Goal: Information Seeking & Learning: Learn about a topic

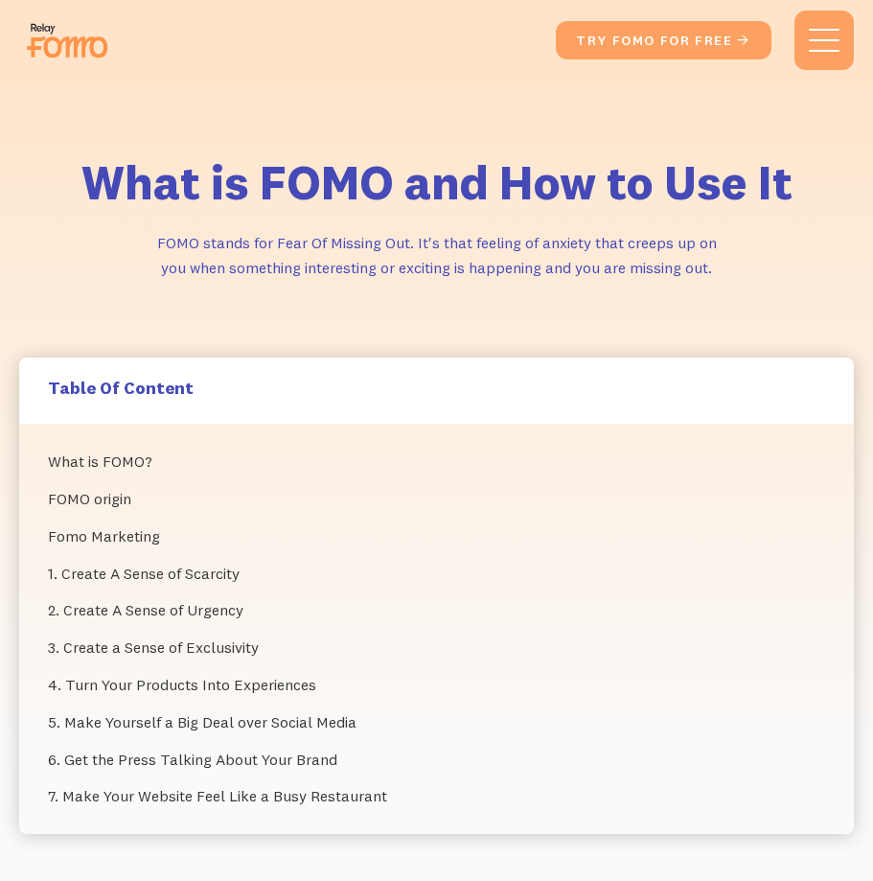
click at [109, 384] on h5 "Table Of Content" at bounding box center [436, 388] width 777 height 22
click at [96, 456] on link "What is FOMO?" at bounding box center [436, 461] width 777 height 37
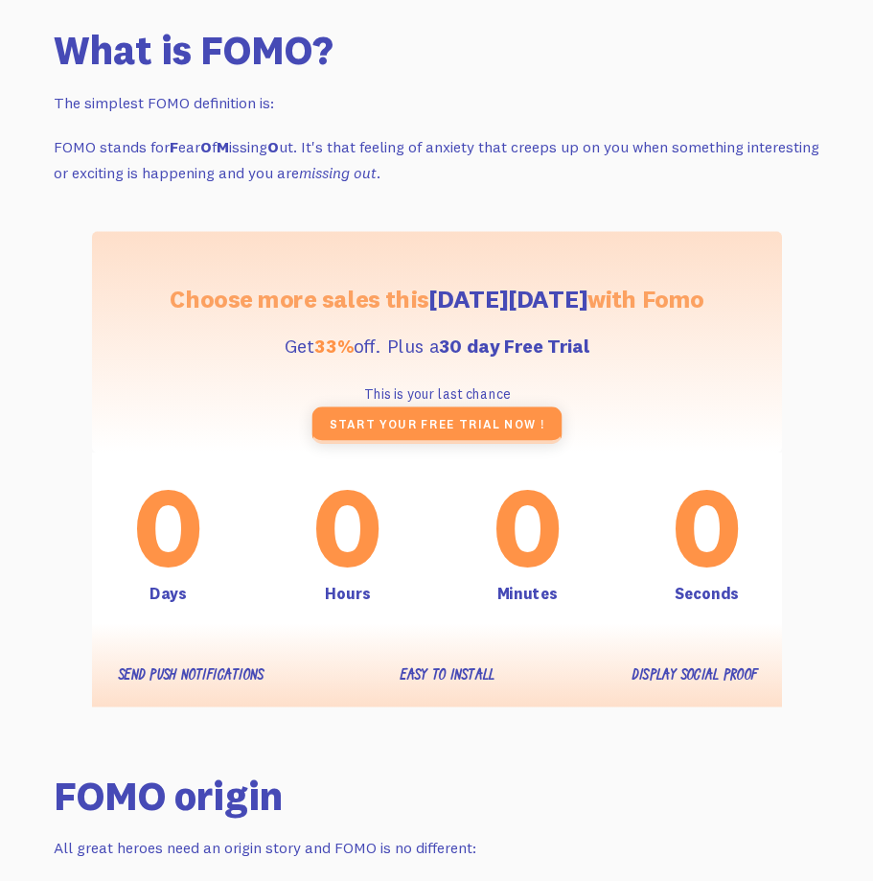
scroll to position [1301, 0]
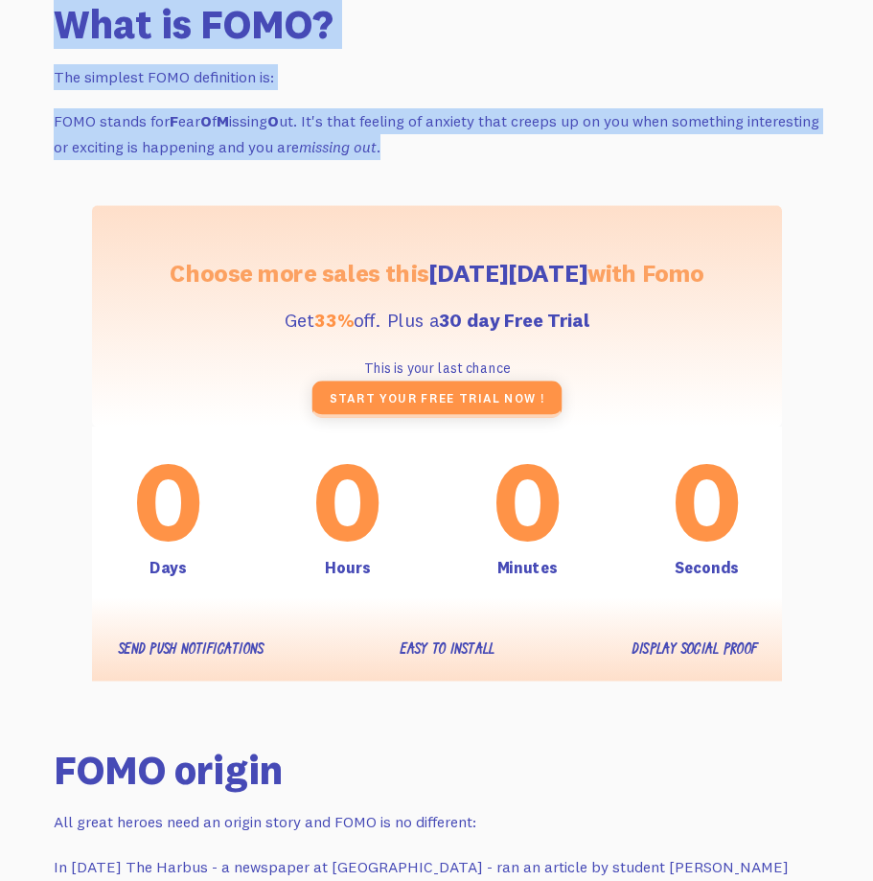
drag, startPoint x: 485, startPoint y: 149, endPoint x: 46, endPoint y: 35, distance: 453.6
copy div "What is FOMO? The simplest FOMO definition is: FOMO stands for F ear O f M issi…"
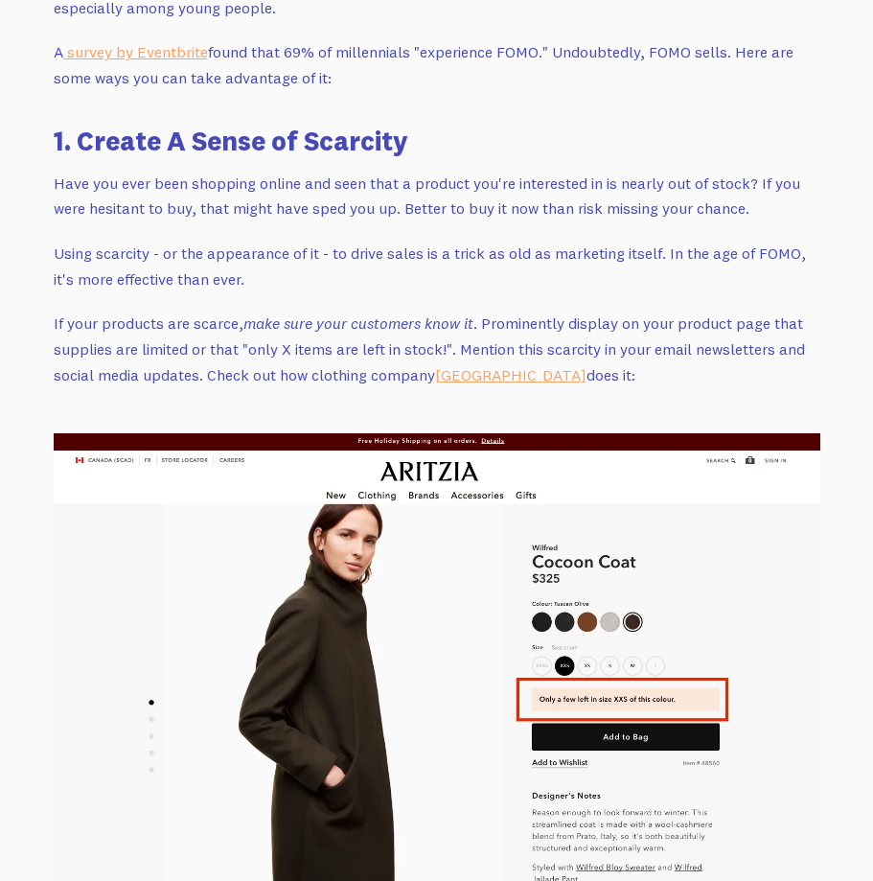
scroll to position [3256, 0]
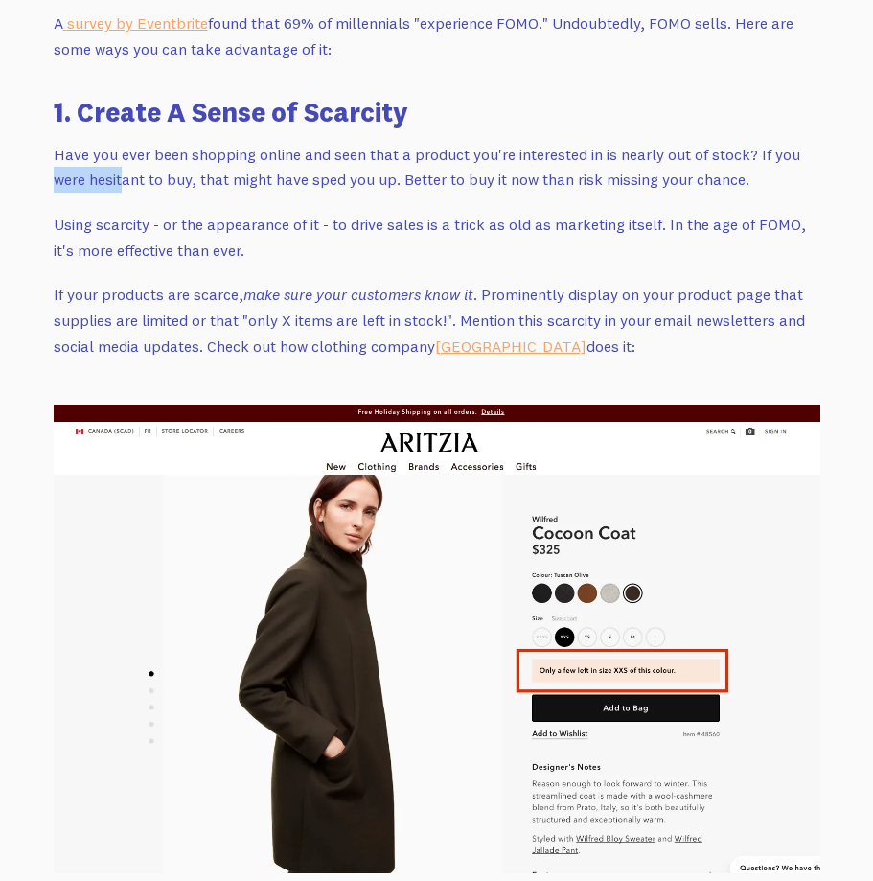
drag, startPoint x: 51, startPoint y: 143, endPoint x: 121, endPoint y: 155, distance: 71.1
click at [377, 212] on p "Using scarcity - or the appearance of it - to drive sales is a trick as old as …" at bounding box center [437, 237] width 767 height 51
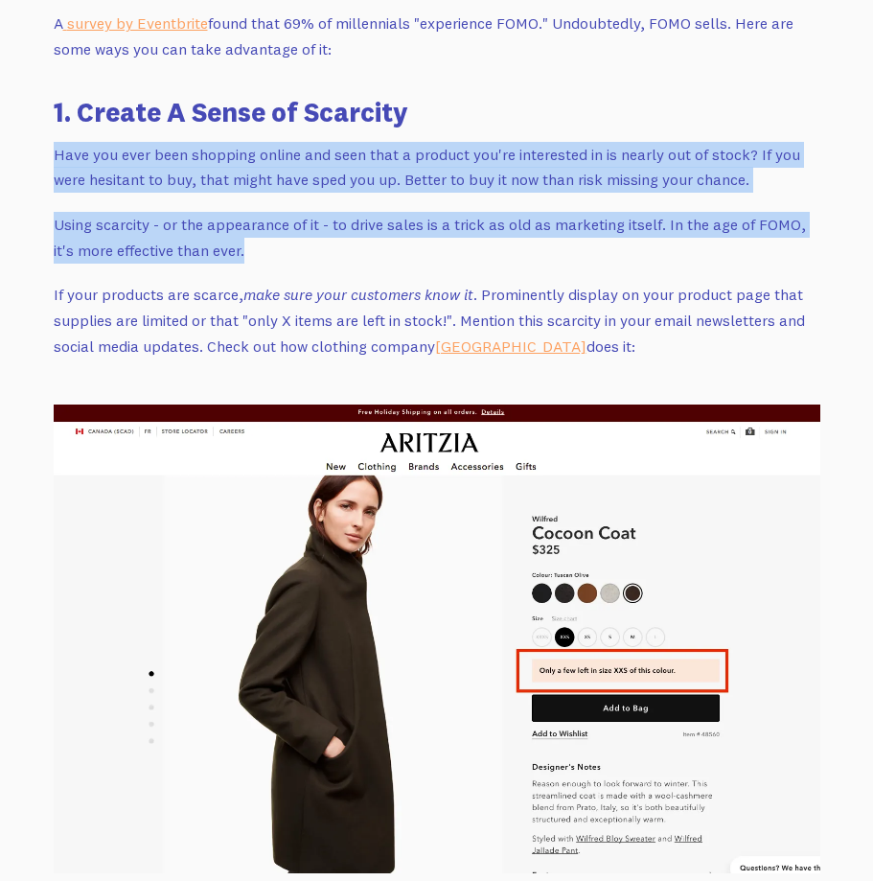
drag, startPoint x: 54, startPoint y: 130, endPoint x: 264, endPoint y: 233, distance: 233.6
copy div "Have you ever been shopping online and seen that a product you're interested in…"
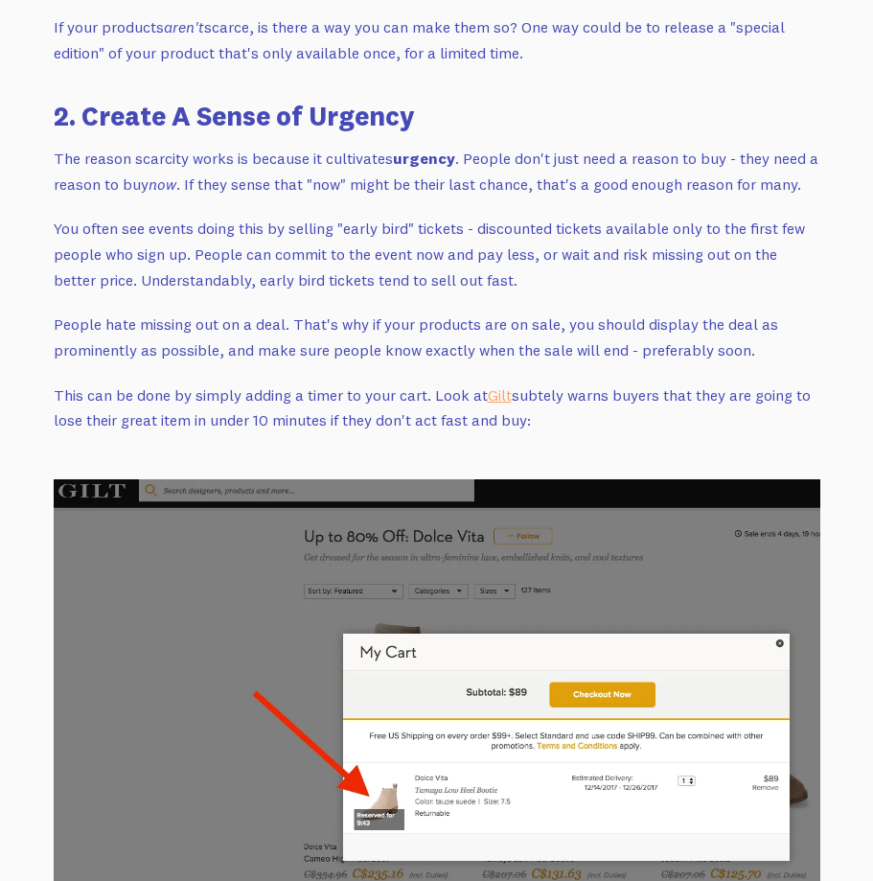
scroll to position [4234, 0]
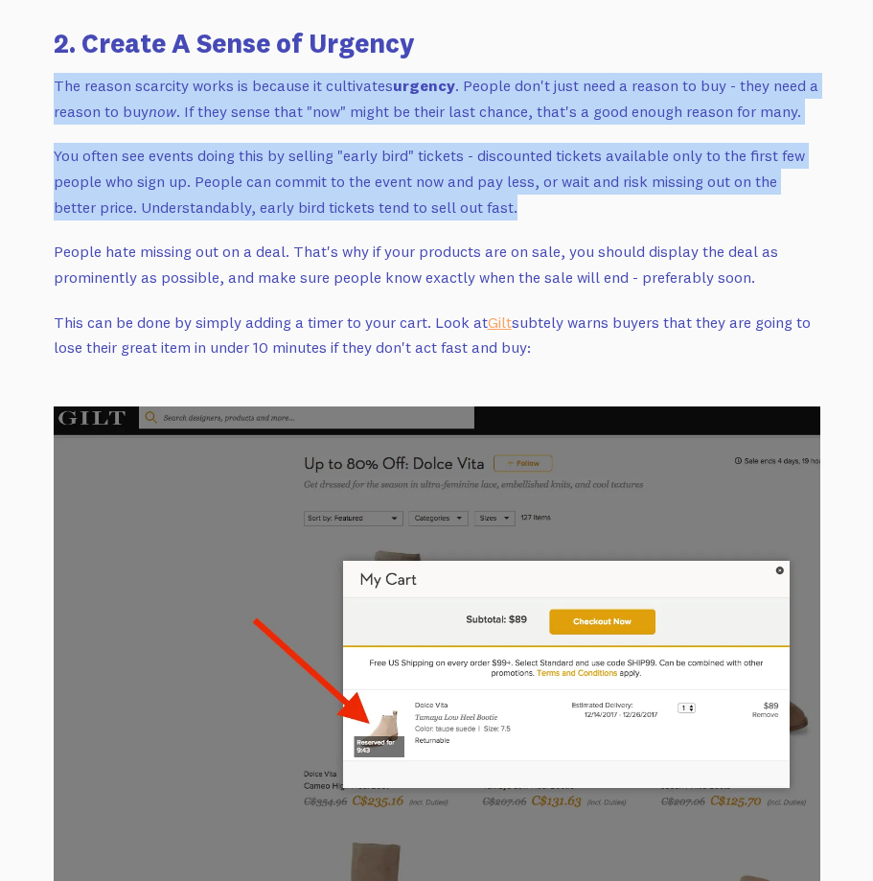
drag, startPoint x: 51, startPoint y: 60, endPoint x: 488, endPoint y: 192, distance: 456.4
click at [488, 192] on div "What is FOMO? The simplest FOMO definition is: FOMO stands for F ear O f M issi…" at bounding box center [437, 823] width 813 height 8416
copy div "The reason scarcity works is because it cultivates urgency . People don't just …"
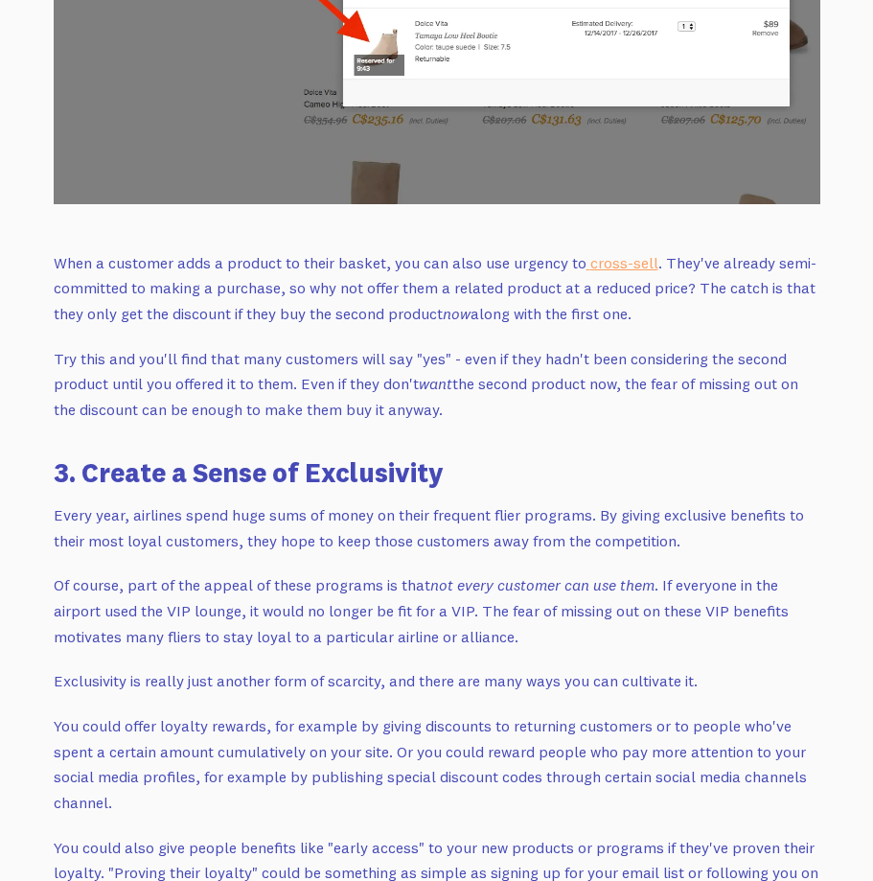
scroll to position [4918, 0]
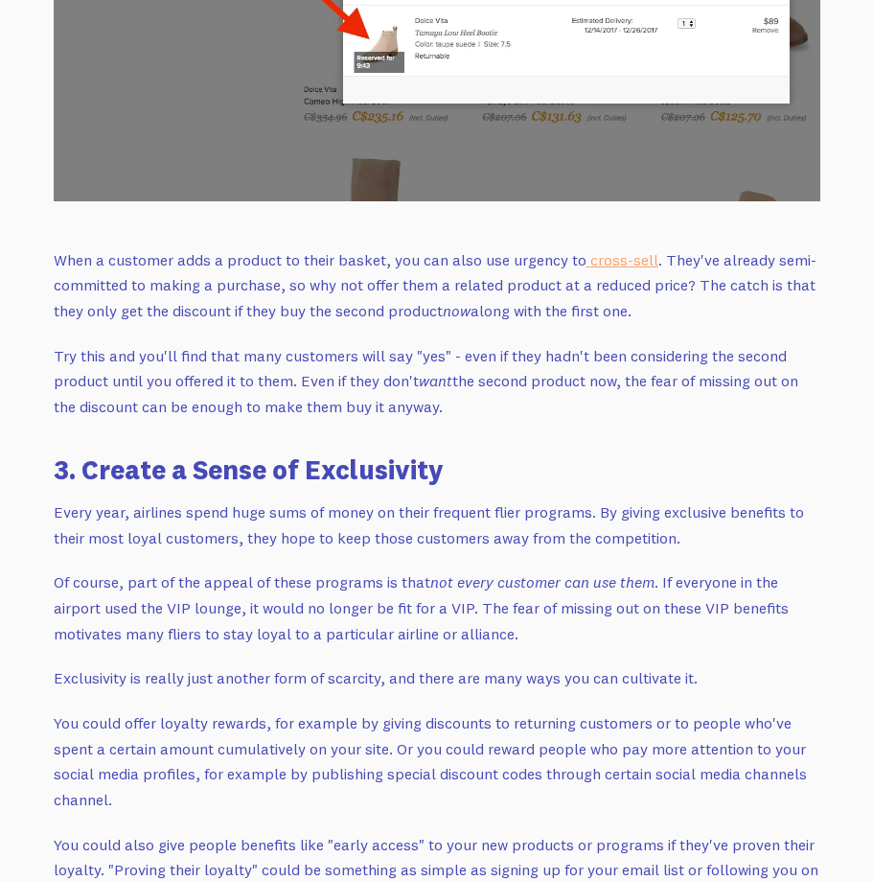
drag, startPoint x: 668, startPoint y: 283, endPoint x: 35, endPoint y: 232, distance: 635.6
click at [35, 232] on div "What is FOMO? The simplest FOMO definition is: FOMO stands for F ear O f M issi…" at bounding box center [437, 139] width 813 height 8416
copy p "When a customer adds a product to their basket, you can also use urgency to cro…"
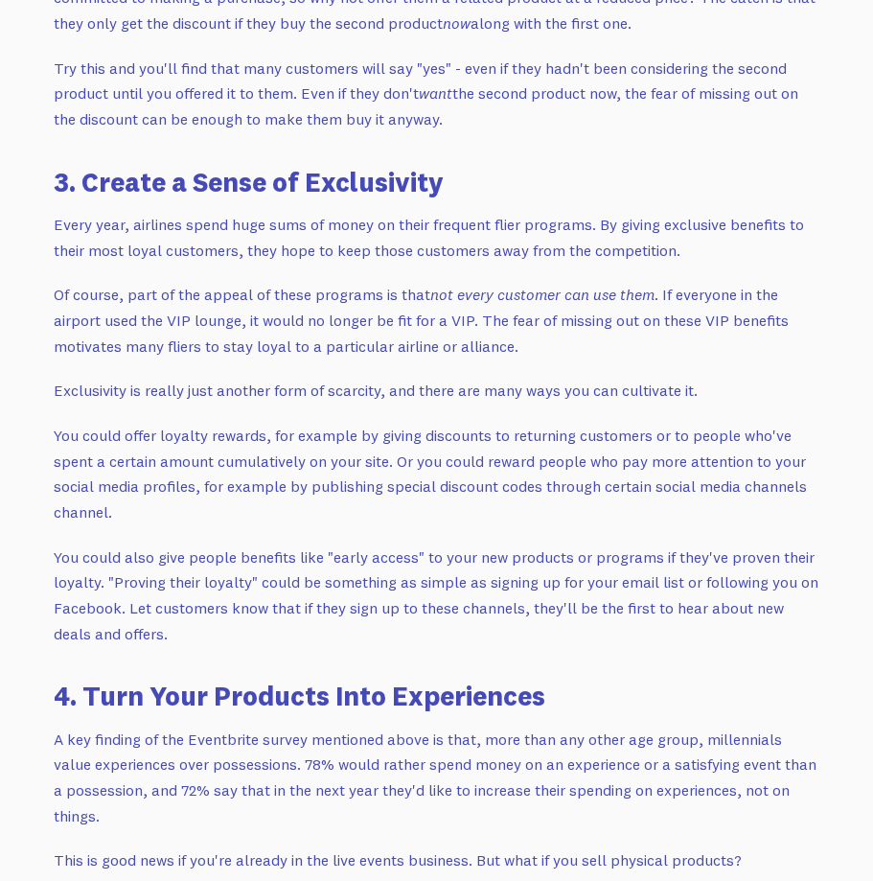
scroll to position [5212, 0]
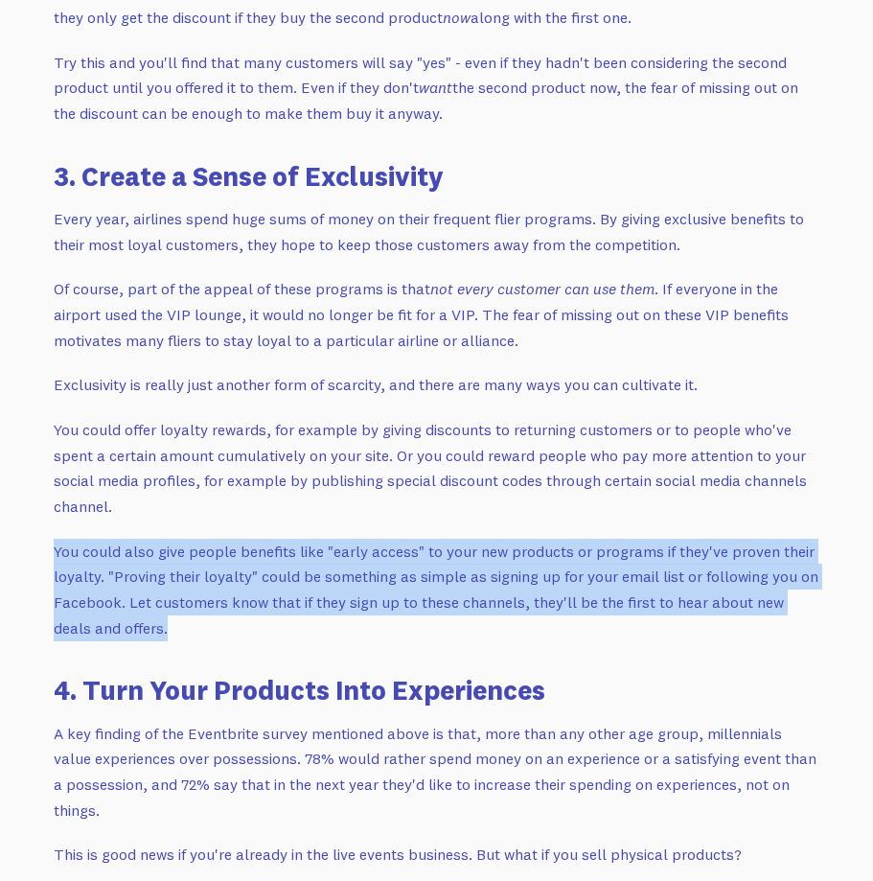
drag, startPoint x: 45, startPoint y: 528, endPoint x: 134, endPoint y: 609, distance: 120.1
copy p "You could also give people benefits like "early access" to your new products or…"
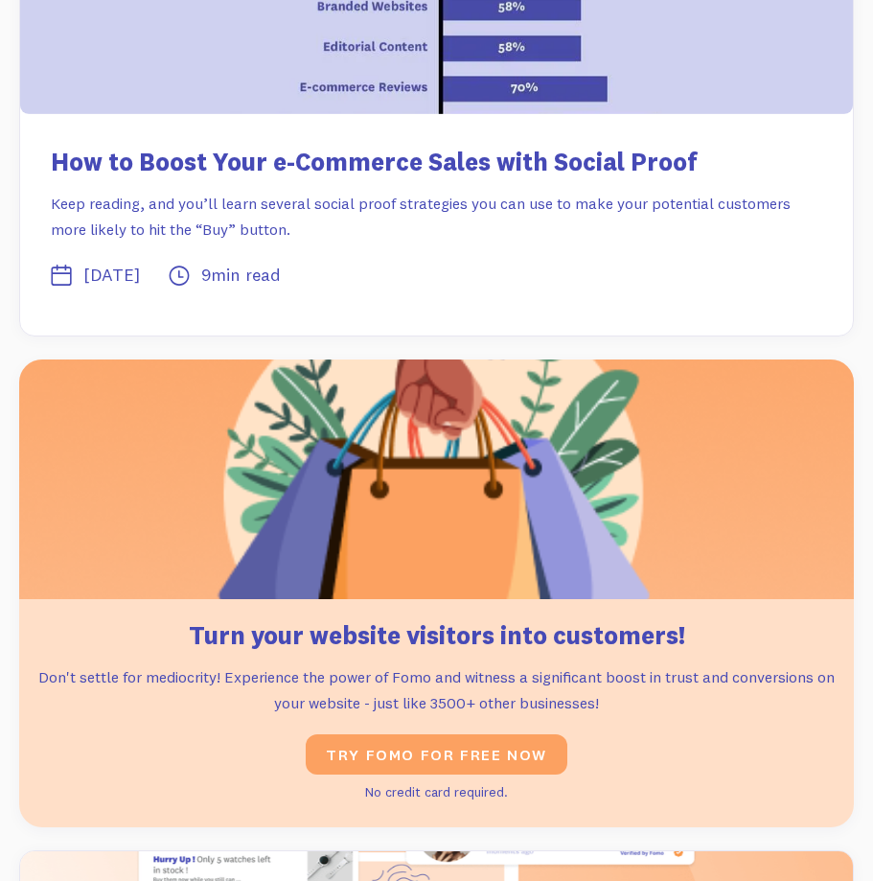
scroll to position [9108, 0]
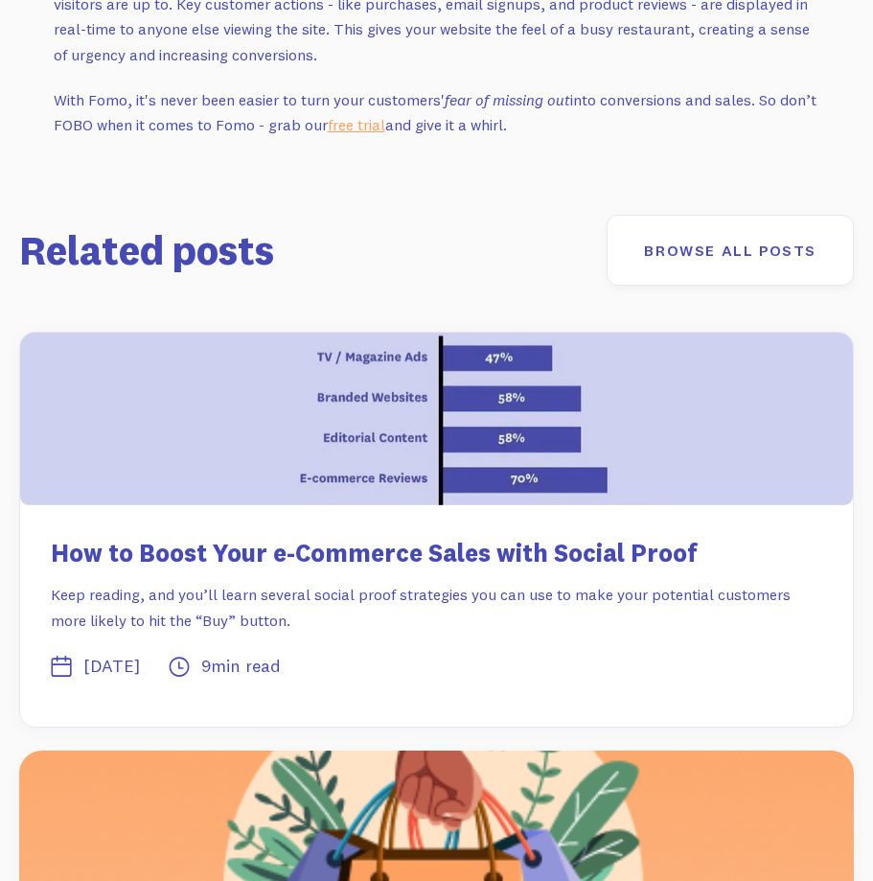
drag, startPoint x: 871, startPoint y: 731, endPoint x: 873, endPoint y: 716, distance: 15.5
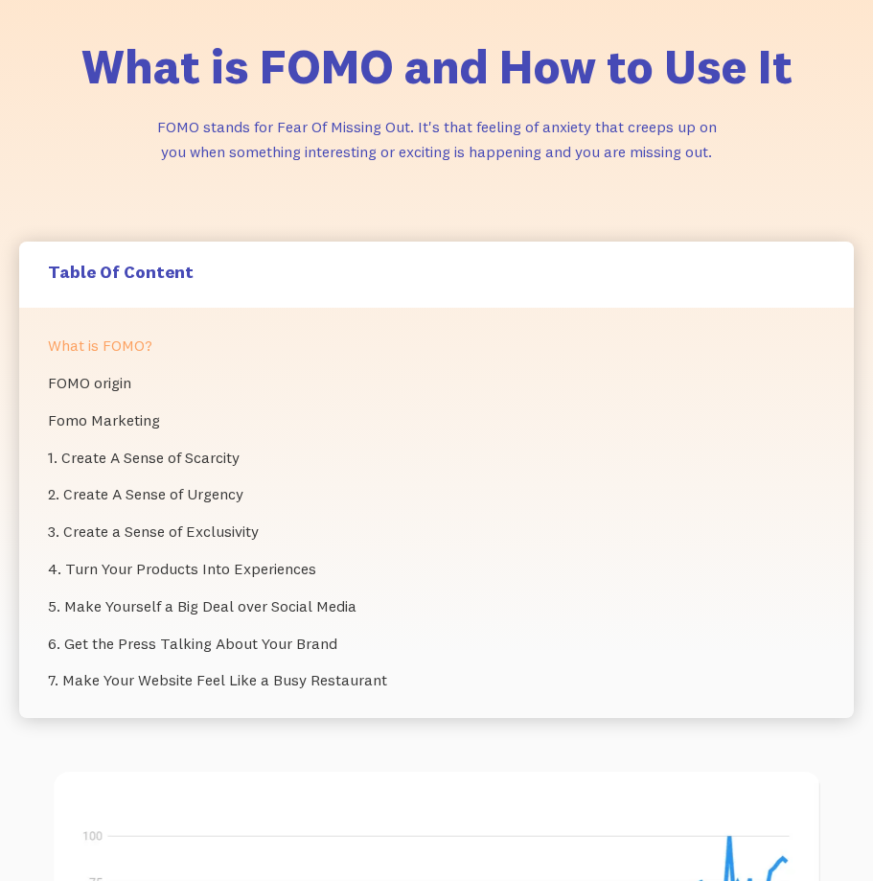
scroll to position [0, 0]
